Goal: Transaction & Acquisition: Purchase product/service

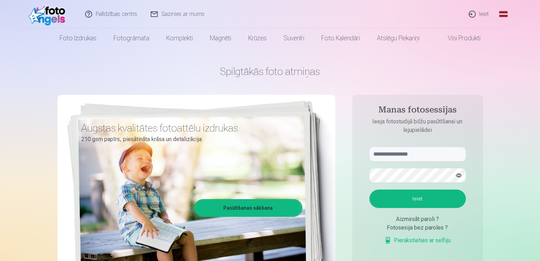
click at [482, 13] on link "Ieiet" at bounding box center [479, 14] width 34 height 28
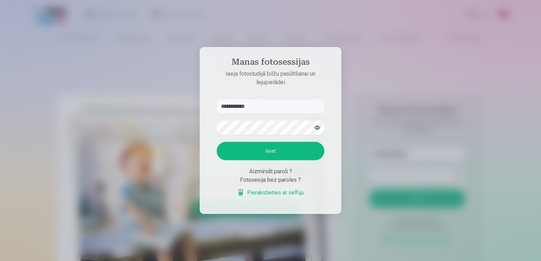
type input "**********"
click at [287, 150] on button "Ieiet" at bounding box center [271, 151] width 108 height 18
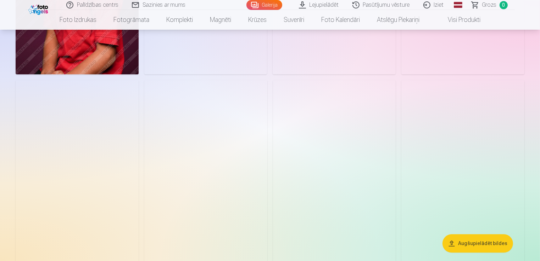
scroll to position [1582, 0]
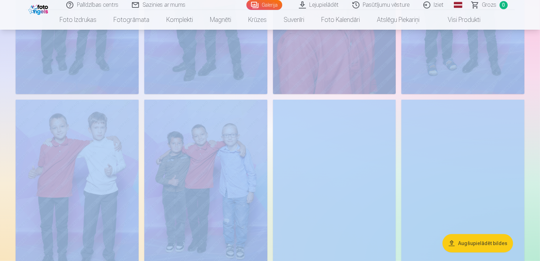
scroll to position [289, 0]
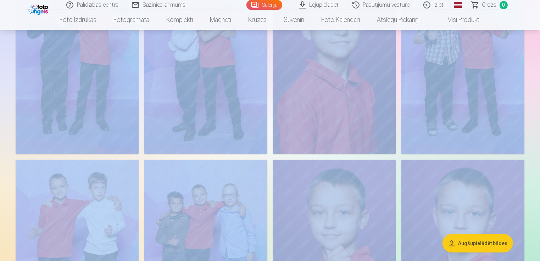
click at [373, 125] on img at bounding box center [334, 62] width 123 height 184
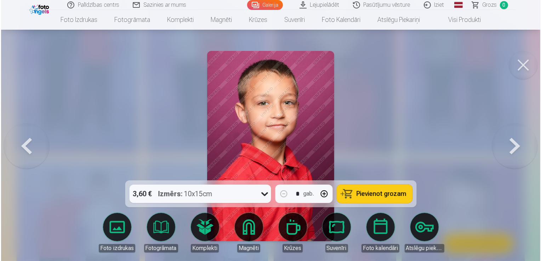
scroll to position [290, 0]
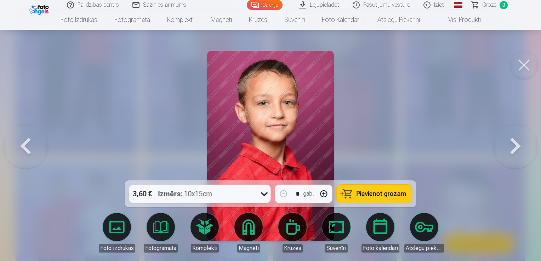
click at [524, 63] on button at bounding box center [524, 65] width 28 height 28
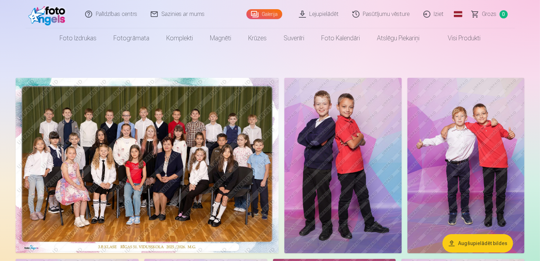
click at [204, 137] on img at bounding box center [147, 165] width 263 height 175
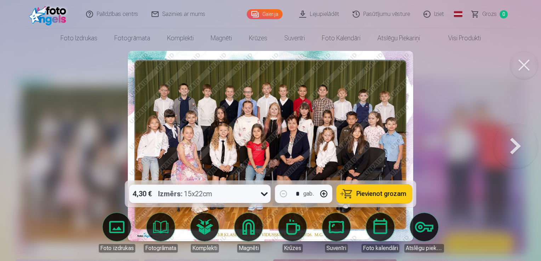
click at [377, 192] on span "Pievienot grozam" at bounding box center [382, 194] width 50 height 6
click at [516, 147] on button at bounding box center [515, 146] width 45 height 55
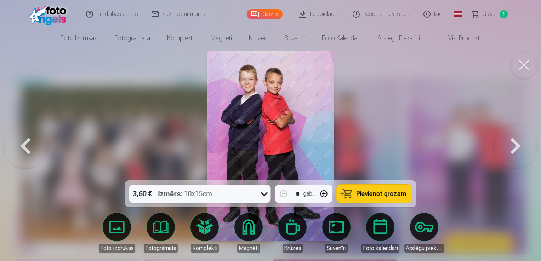
click at [516, 147] on button at bounding box center [515, 146] width 45 height 55
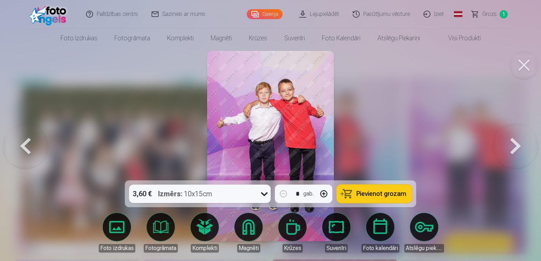
click at [516, 147] on button at bounding box center [515, 146] width 45 height 55
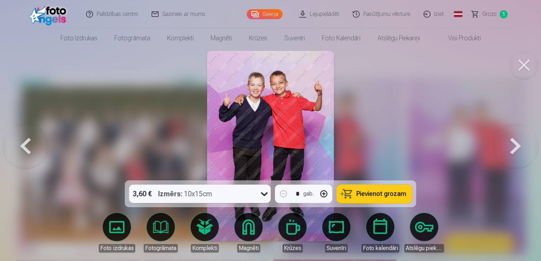
click at [516, 147] on button at bounding box center [515, 146] width 45 height 55
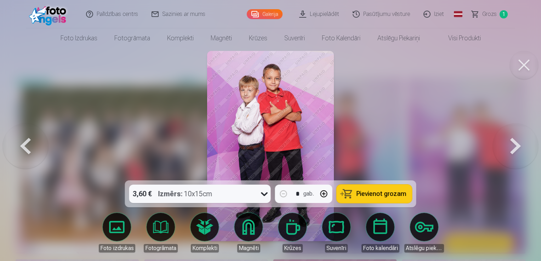
click at [516, 147] on button at bounding box center [515, 146] width 45 height 55
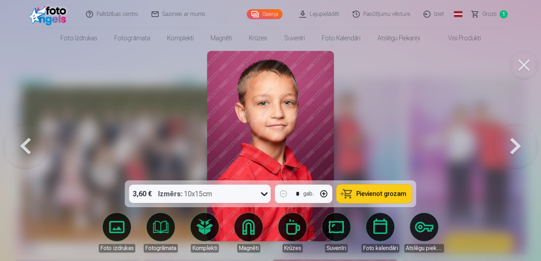
click at [376, 194] on span "Pievienot grozam" at bounding box center [382, 194] width 50 height 6
click at [517, 140] on button at bounding box center [515, 146] width 45 height 55
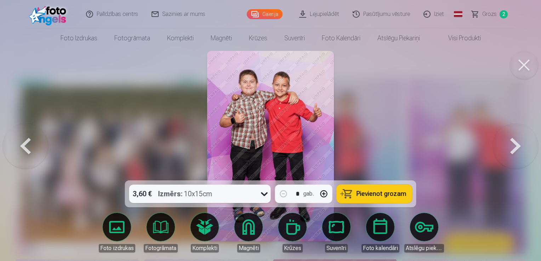
click at [517, 140] on button at bounding box center [515, 146] width 45 height 55
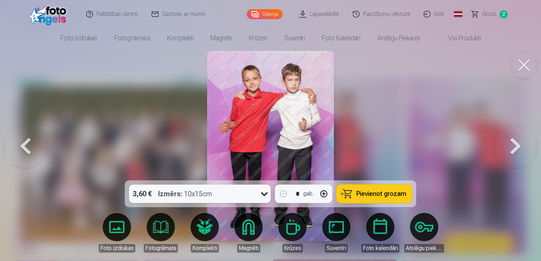
click at [517, 140] on button at bounding box center [515, 146] width 45 height 55
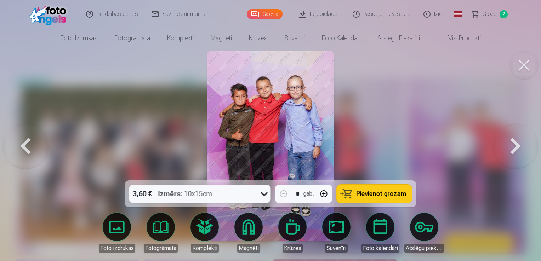
click at [517, 140] on button at bounding box center [515, 146] width 45 height 55
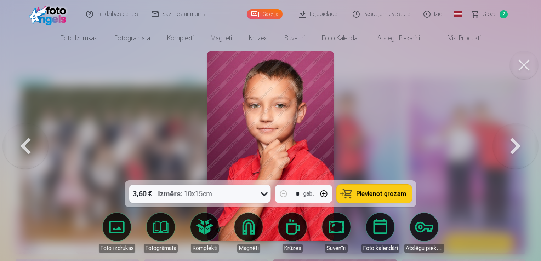
click at [380, 194] on span "Pievienot grozam" at bounding box center [382, 194] width 50 height 6
click at [519, 145] on button at bounding box center [515, 146] width 45 height 55
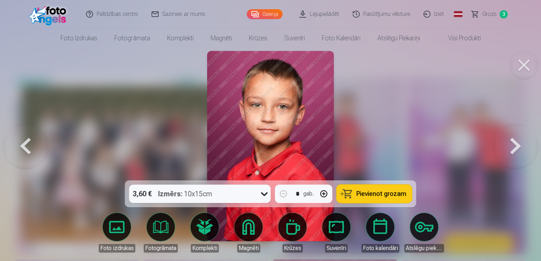
click at [395, 191] on span "Pievienot grozam" at bounding box center [382, 194] width 50 height 6
click at [512, 149] on button at bounding box center [515, 146] width 45 height 55
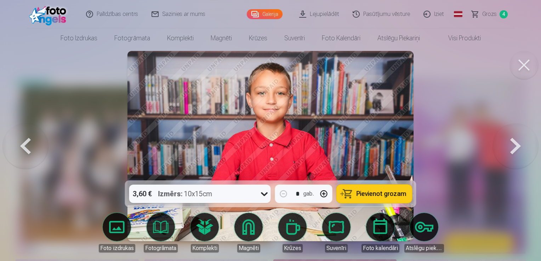
click at [512, 149] on button at bounding box center [515, 146] width 45 height 55
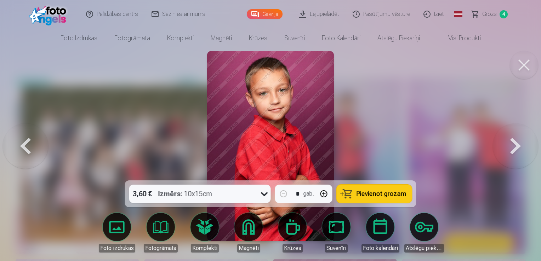
click at [512, 149] on button at bounding box center [515, 146] width 45 height 55
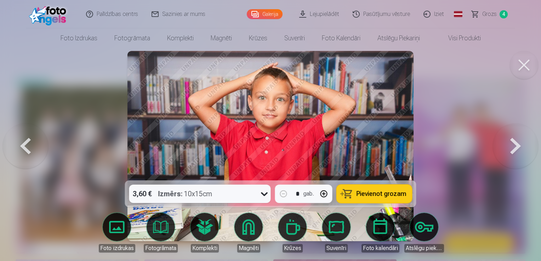
click at [512, 149] on button at bounding box center [515, 146] width 45 height 55
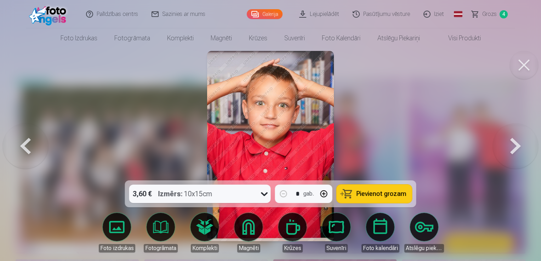
click at [512, 149] on button at bounding box center [515, 146] width 45 height 55
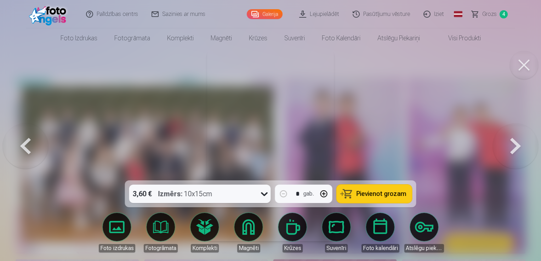
click at [512, 149] on button at bounding box center [515, 146] width 45 height 55
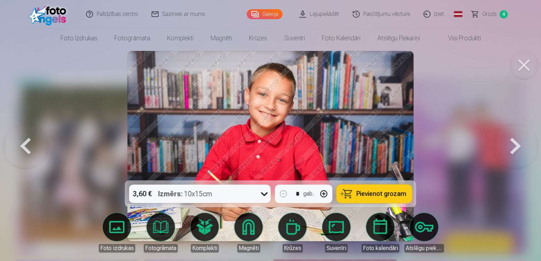
click at [389, 195] on span "Pievienot grozam" at bounding box center [382, 194] width 50 height 6
click at [518, 140] on button at bounding box center [515, 146] width 45 height 55
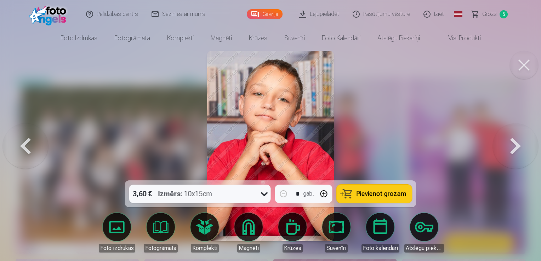
click at [391, 188] on button "Pievienot grozam" at bounding box center [374, 194] width 75 height 18
click at [522, 151] on button at bounding box center [515, 146] width 45 height 55
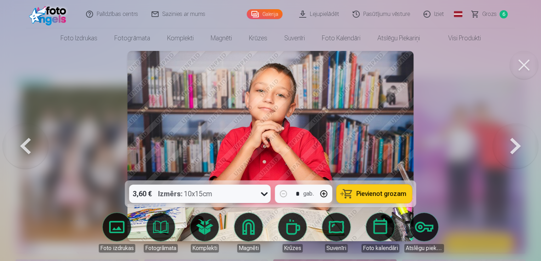
click at [522, 151] on button at bounding box center [515, 146] width 45 height 55
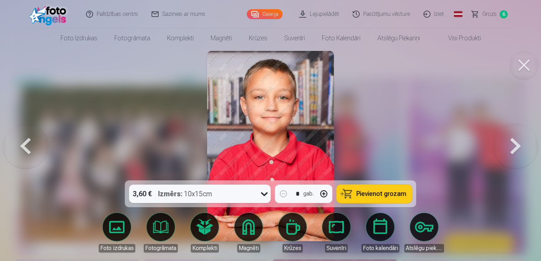
click at [387, 189] on button "Pievienot grozam" at bounding box center [374, 194] width 75 height 18
click at [513, 147] on button at bounding box center [515, 146] width 45 height 55
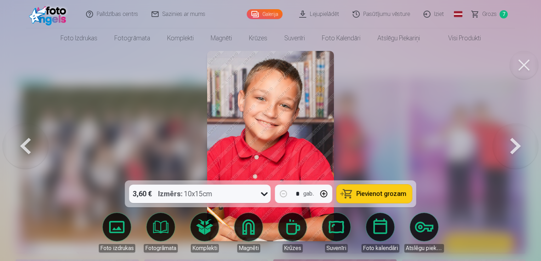
click at [513, 147] on button at bounding box center [515, 146] width 45 height 55
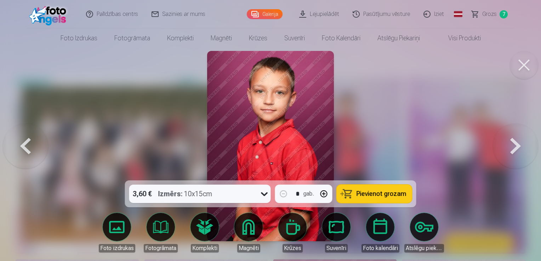
click at [513, 147] on button at bounding box center [515, 146] width 45 height 55
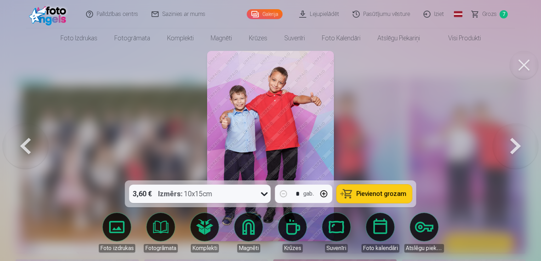
click at [513, 147] on button at bounding box center [515, 146] width 45 height 55
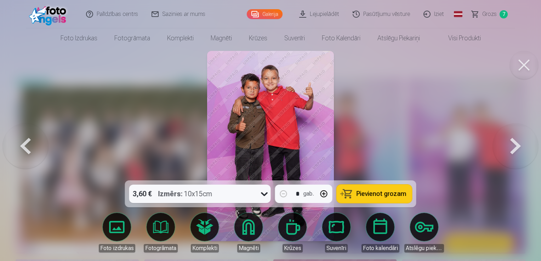
click at [513, 147] on button at bounding box center [515, 146] width 45 height 55
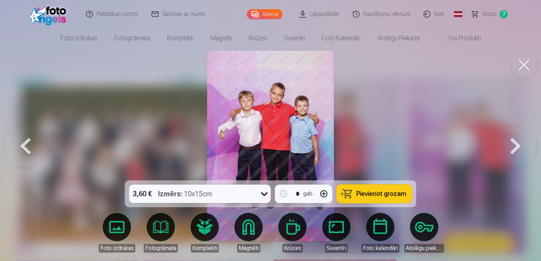
click at [513, 147] on button at bounding box center [515, 146] width 45 height 55
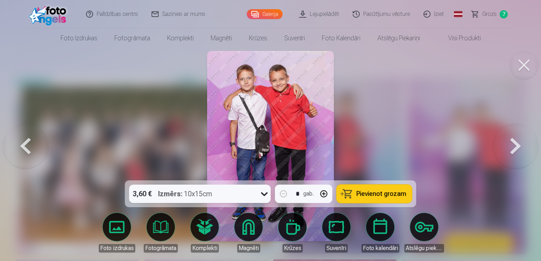
click at [513, 147] on button at bounding box center [515, 146] width 45 height 55
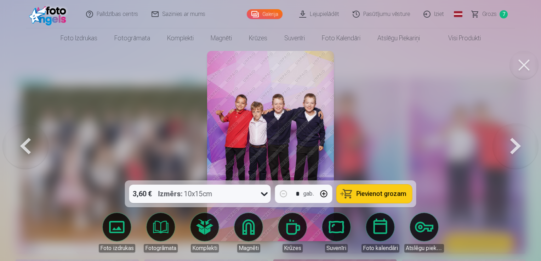
click at [388, 198] on button "Pievienot grozam" at bounding box center [374, 194] width 75 height 18
click at [512, 146] on button at bounding box center [515, 146] width 45 height 55
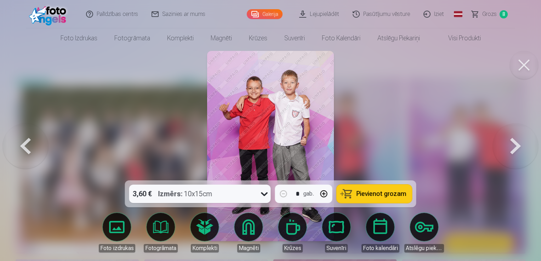
click at [512, 146] on button at bounding box center [515, 146] width 45 height 55
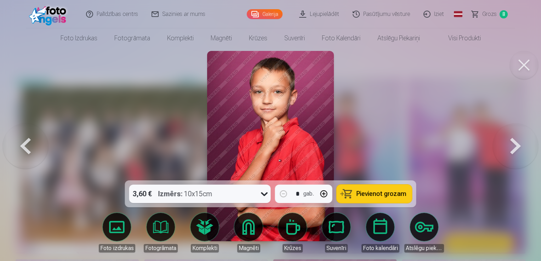
click at [34, 140] on button at bounding box center [25, 146] width 45 height 55
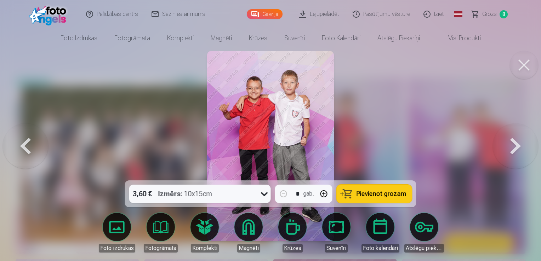
click at [517, 147] on button at bounding box center [515, 146] width 45 height 55
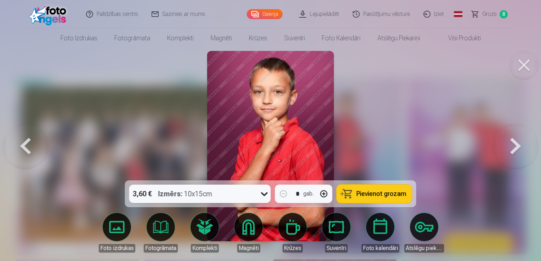
click at [517, 147] on button at bounding box center [515, 146] width 45 height 55
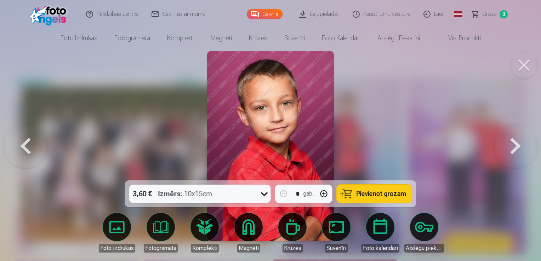
click at [384, 189] on button "Pievienot grozam" at bounding box center [374, 194] width 75 height 18
click at [517, 149] on button at bounding box center [515, 146] width 45 height 55
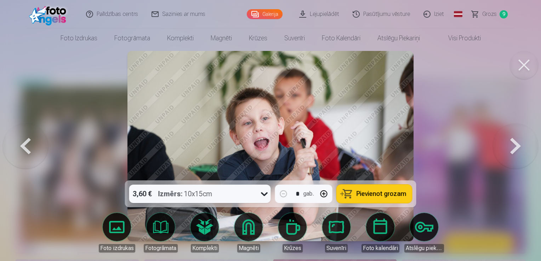
click at [517, 149] on button at bounding box center [515, 146] width 45 height 55
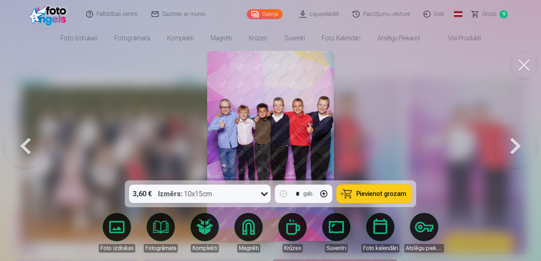
click at [379, 192] on span "Pievienot grozam" at bounding box center [382, 194] width 50 height 6
click at [511, 146] on button at bounding box center [515, 146] width 45 height 55
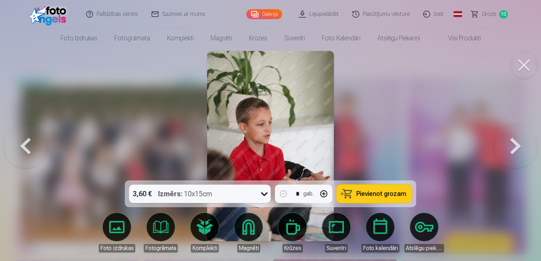
click at [511, 146] on button at bounding box center [515, 146] width 45 height 55
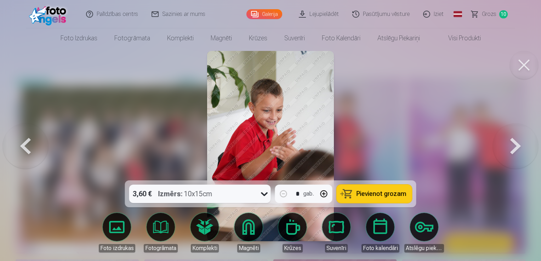
click at [511, 146] on button at bounding box center [515, 146] width 45 height 55
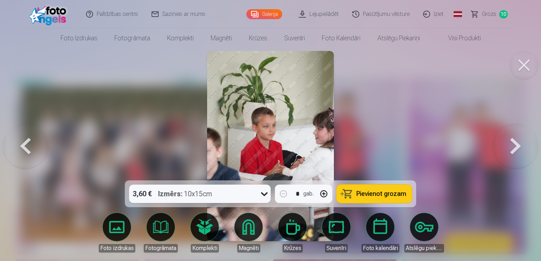
click at [511, 146] on button at bounding box center [515, 146] width 45 height 55
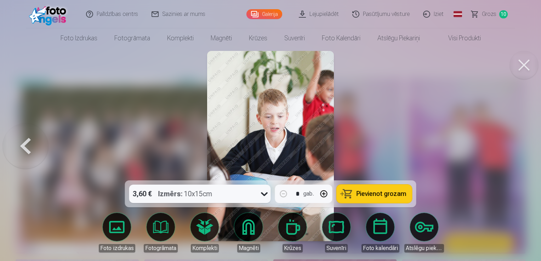
click at [37, 151] on button at bounding box center [25, 146] width 45 height 55
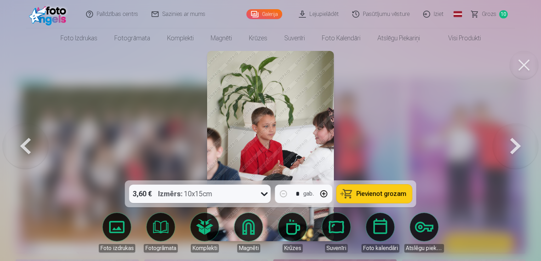
click at [513, 141] on button at bounding box center [515, 146] width 45 height 55
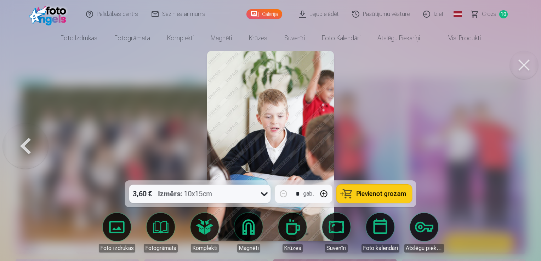
click at [513, 141] on div at bounding box center [270, 130] width 541 height 261
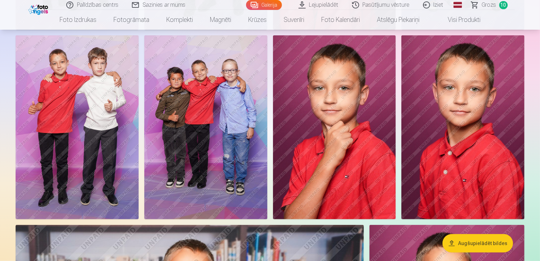
scroll to position [344, 0]
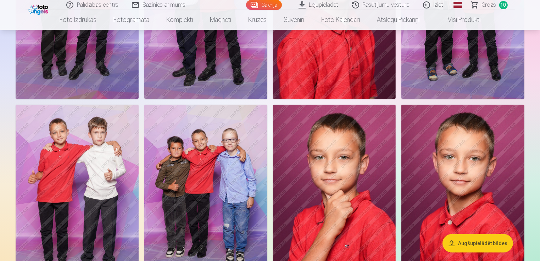
click at [466, 152] on img at bounding box center [462, 197] width 123 height 184
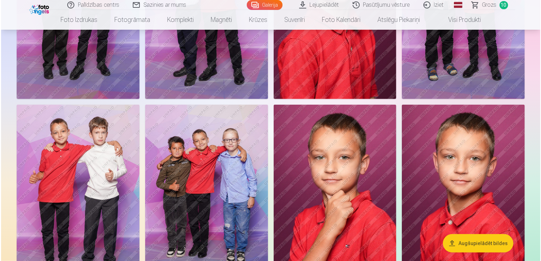
scroll to position [345, 0]
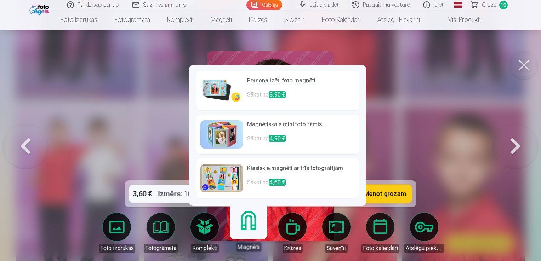
click at [252, 227] on link "Magnēti" at bounding box center [249, 230] width 44 height 44
click at [271, 91] on p "Sākot no 3,90 €" at bounding box center [301, 98] width 108 height 14
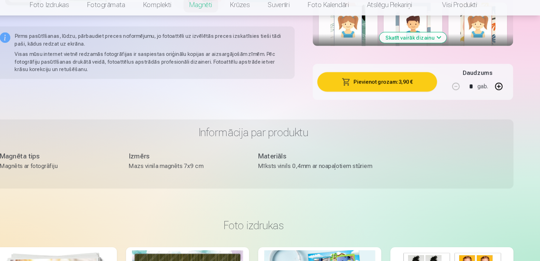
scroll to position [490, 0]
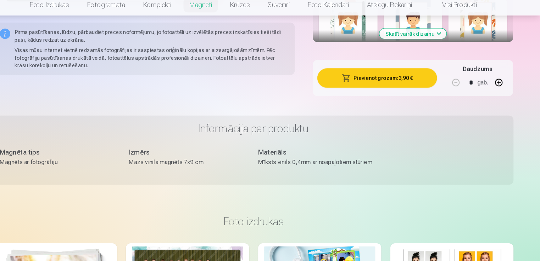
click at [501, 96] on button "button" at bounding box center [500, 93] width 17 height 17
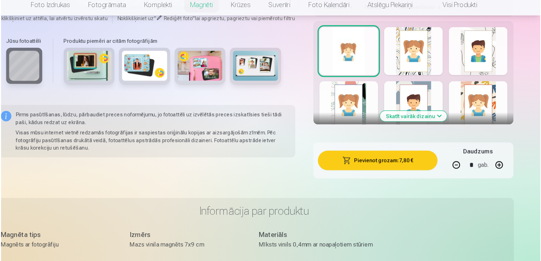
scroll to position [430, 0]
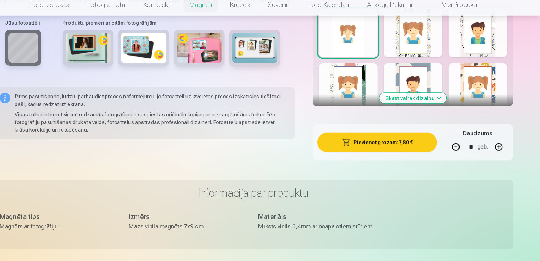
click at [499, 150] on button "button" at bounding box center [500, 153] width 17 height 17
type input "*"
click at [396, 150] on button "Pievienot grozam : 11,70 €" at bounding box center [386, 149] width 113 height 18
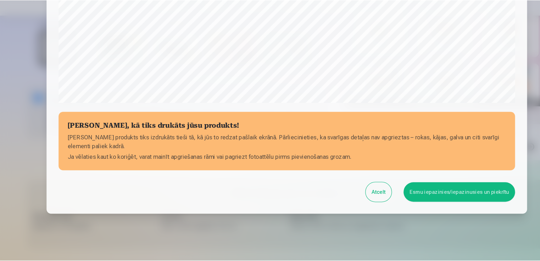
scroll to position [248, 0]
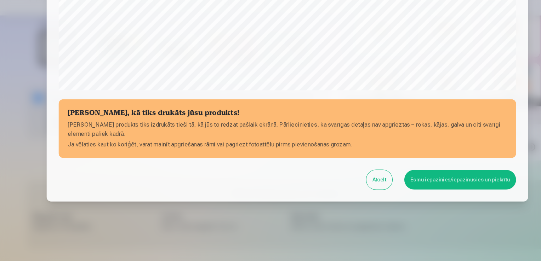
click at [429, 185] on button "Esmu iepazinies/iepazinusies un piekrītu" at bounding box center [433, 184] width 105 height 18
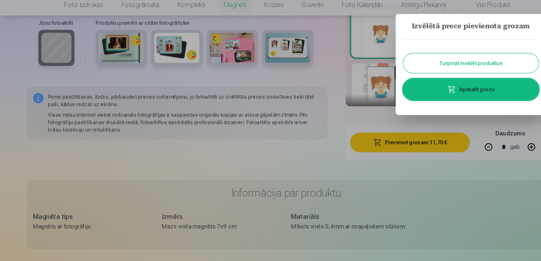
click at [454, 99] on link "Apskatīt grozu" at bounding box center [444, 100] width 128 height 20
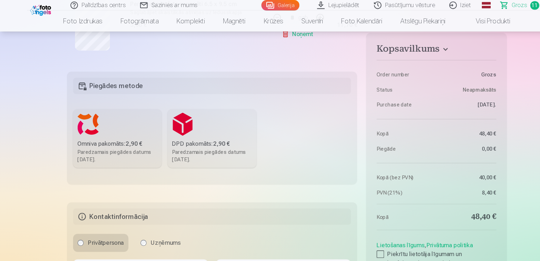
scroll to position [891, 0]
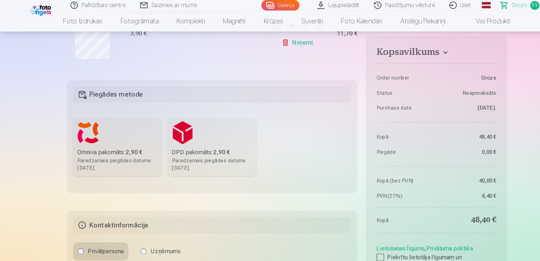
click at [100, 139] on div "Omniva pakomāts : 2,90 €" at bounding box center [110, 143] width 75 height 9
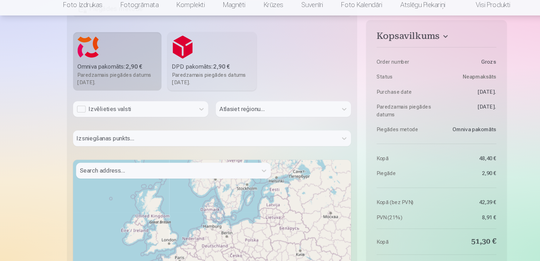
scroll to position [961, 0]
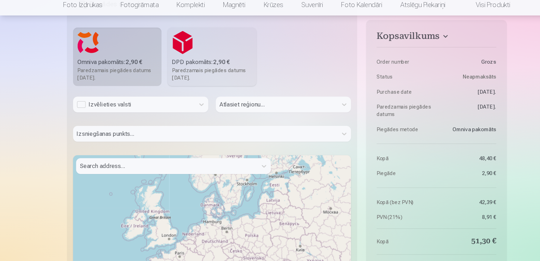
click at [196, 116] on div "Izvēlieties valsti Atlasiet reģionu... Izsniegšanas punkts... Search address...…" at bounding box center [200, 222] width 262 height 232
click at [187, 116] on icon at bounding box center [189, 113] width 7 height 7
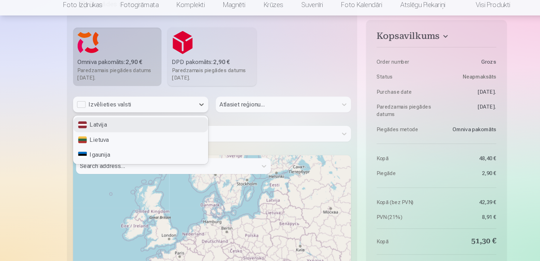
click at [160, 134] on div "Latvija" at bounding box center [132, 133] width 126 height 14
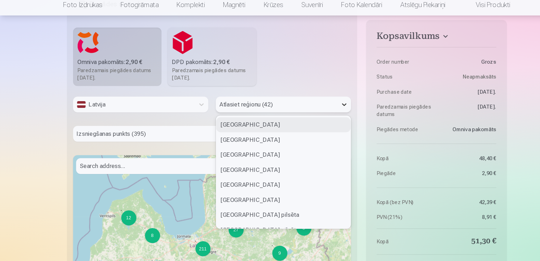
click at [325, 114] on icon at bounding box center [323, 113] width 7 height 7
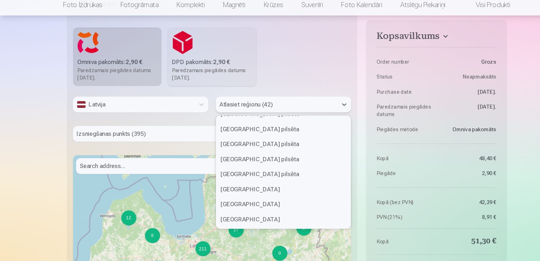
scroll to position [113, 0]
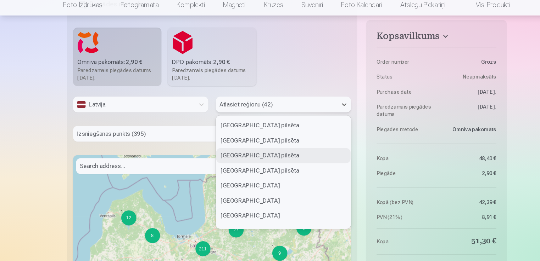
click at [261, 163] on div "[GEOGRAPHIC_DATA] pilsēta" at bounding box center [266, 162] width 126 height 14
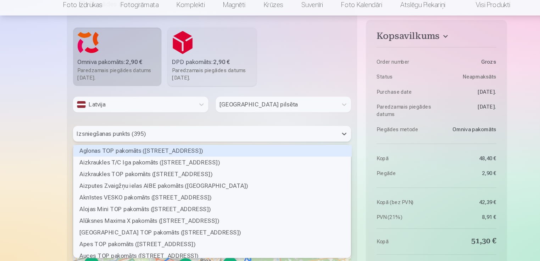
click at [145, 139] on div at bounding box center [193, 141] width 242 height 10
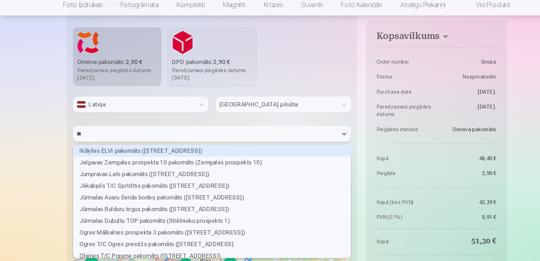
type input "***"
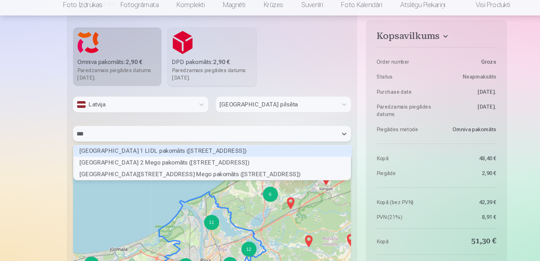
scroll to position [2, 2]
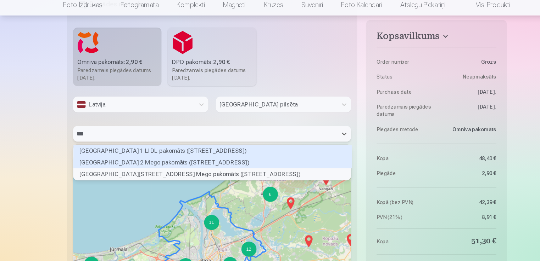
click at [128, 167] on div "[GEOGRAPHIC_DATA] 2 Mego pakomāts ([STREET_ADDRESS])" at bounding box center [200, 168] width 262 height 11
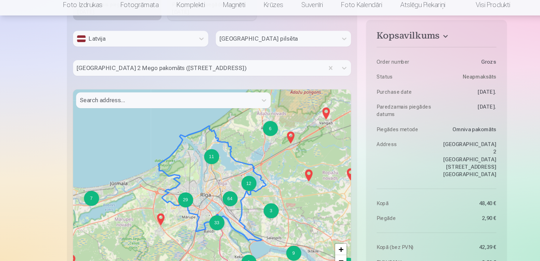
scroll to position [1031, 0]
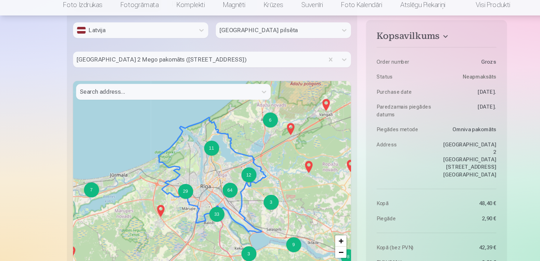
drag, startPoint x: 508, startPoint y: 90, endPoint x: 509, endPoint y: 94, distance: 3.8
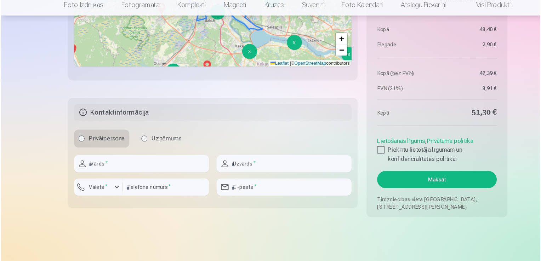
scroll to position [1227, 0]
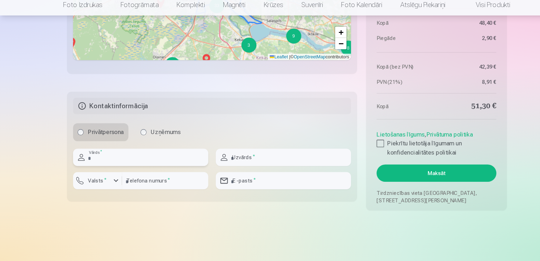
click at [174, 159] on input "text" at bounding box center [132, 164] width 127 height 16
type input "********"
click at [245, 166] on input "text" at bounding box center [266, 164] width 127 height 16
type input "*******"
click at [137, 184] on input "number" at bounding box center [155, 186] width 81 height 16
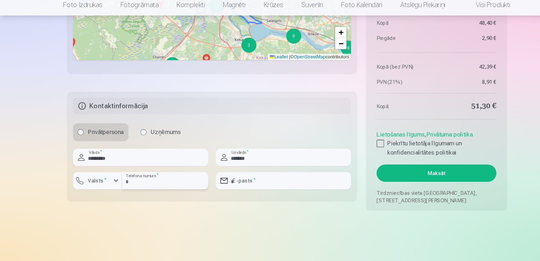
type input "********"
click at [109, 185] on div "button" at bounding box center [109, 185] width 9 height 9
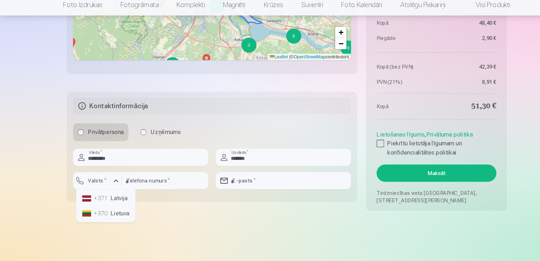
click at [107, 199] on li "+371 Latvija" at bounding box center [99, 202] width 50 height 14
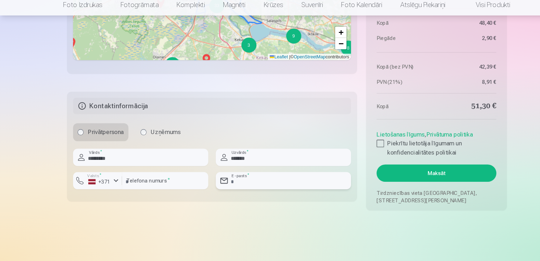
click at [242, 183] on input "email" at bounding box center [266, 186] width 127 height 16
click at [296, 183] on input "**" at bounding box center [266, 186] width 127 height 16
type input "**********"
click at [359, 152] on div at bounding box center [357, 150] width 7 height 7
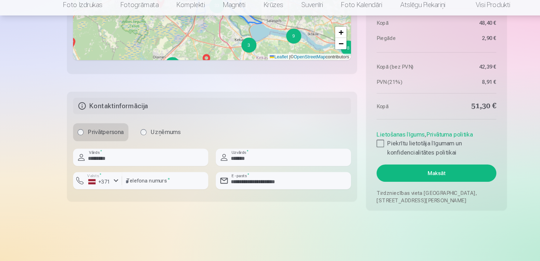
click at [404, 175] on button "Maksāt" at bounding box center [410, 178] width 112 height 16
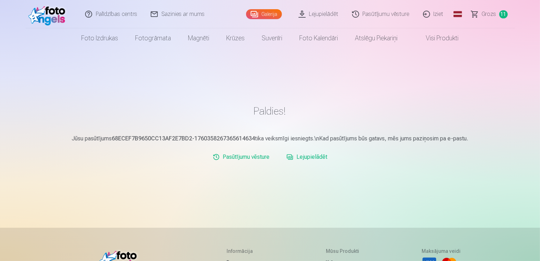
click at [39, 23] on img at bounding box center [48, 14] width 41 height 23
